Goal: Check status: Check status

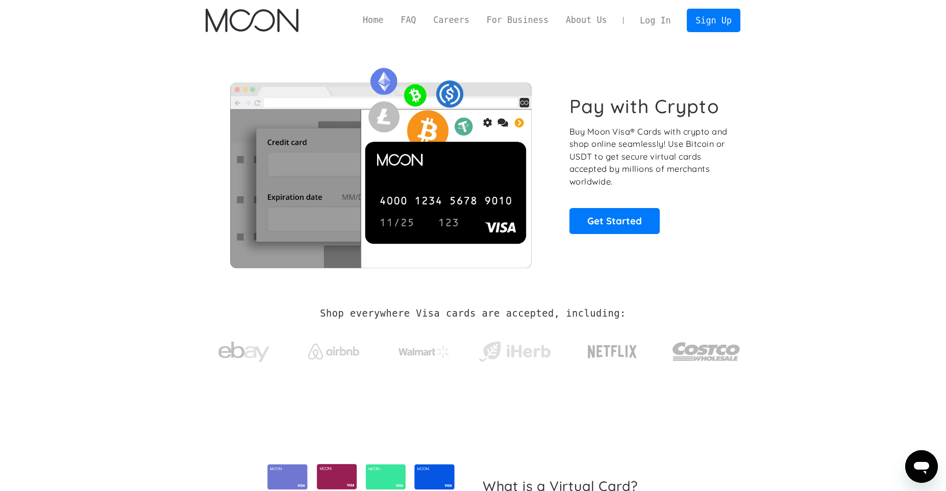
click at [643, 20] on link "Log In" at bounding box center [655, 20] width 48 height 22
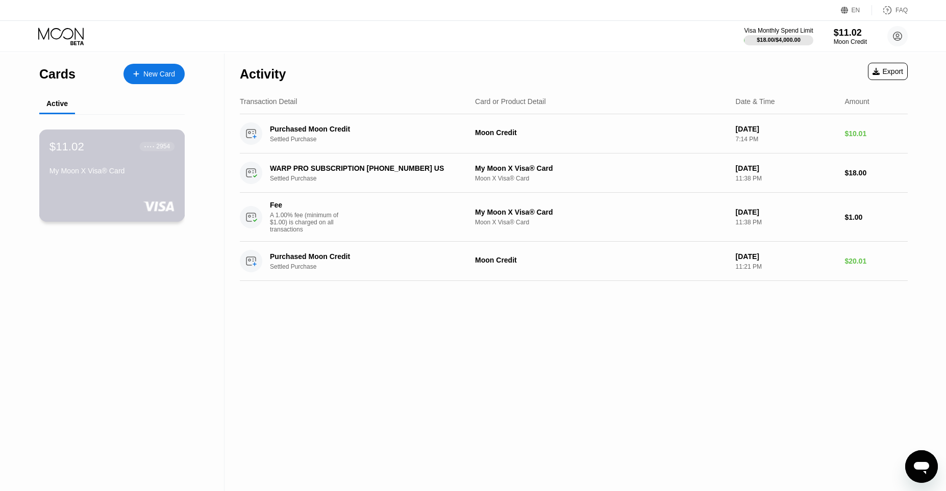
click at [145, 159] on div "$11.02 ● ● ● ● 2954 My Moon X Visa® Card" at bounding box center [111, 159] width 125 height 39
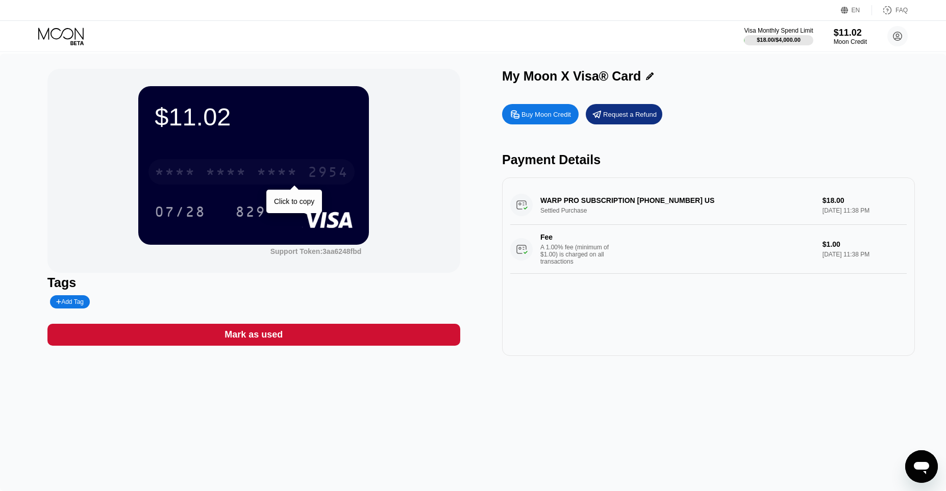
click at [225, 177] on div "* * * *" at bounding box center [226, 173] width 41 height 16
